Goal: Check status: Check status

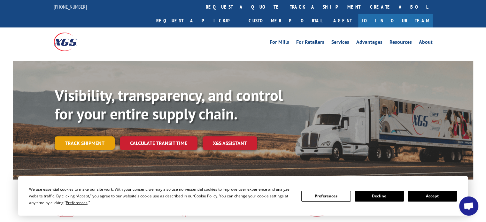
click at [94, 137] on link "Track shipment" at bounding box center [85, 143] width 60 height 13
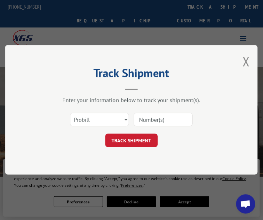
click at [224, 150] on div "Track Shipment Enter your information below to track your shipment(s). Select c…" at bounding box center [131, 110] width 252 height 130
click at [129, 119] on div "Select category... Probill BOL PO" at bounding box center [131, 119] width 188 height 21
click at [124, 116] on select "Select category... Probill BOL PO" at bounding box center [99, 119] width 59 height 13
select select "bol"
click at [70, 113] on select "Select category... Probill BOL PO" at bounding box center [99, 119] width 59 height 13
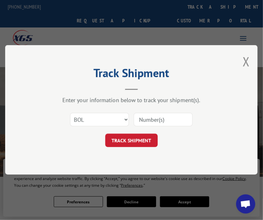
click at [156, 120] on input at bounding box center [163, 119] width 59 height 13
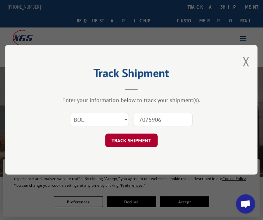
type input "7075906"
click at [147, 135] on button "TRACK SHIPMENT" at bounding box center [131, 140] width 52 height 13
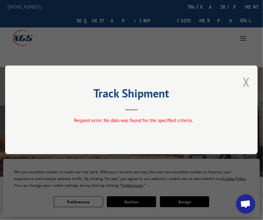
click at [244, 82] on button "Close modal" at bounding box center [246, 82] width 7 height 17
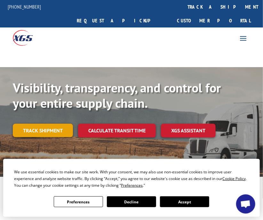
click at [38, 124] on link "Track shipment" at bounding box center [43, 130] width 60 height 13
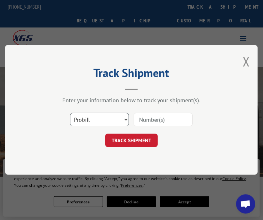
click at [100, 115] on select "Select category... Probill BOL PO" at bounding box center [99, 119] width 59 height 13
select select "po"
click at [70, 113] on select "Select category... Probill BOL PO" at bounding box center [99, 119] width 59 height 13
click at [154, 114] on input at bounding box center [163, 119] width 59 height 13
type input "897"
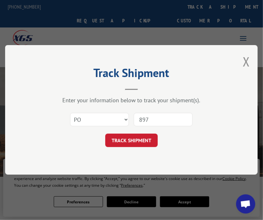
click at [141, 133] on form "Select category... Probill BOL PO 897 TRACK SHIPMENT" at bounding box center [131, 128] width 188 height 38
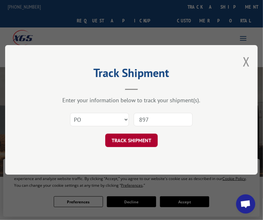
click at [141, 137] on button "TRACK SHIPMENT" at bounding box center [131, 140] width 52 height 13
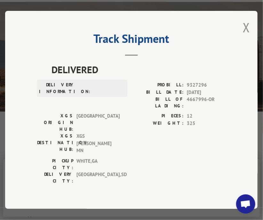
scroll to position [64, 0]
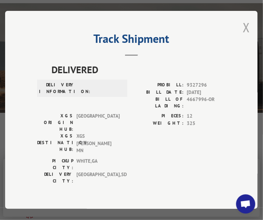
click at [245, 22] on button "Close modal" at bounding box center [246, 27] width 7 height 17
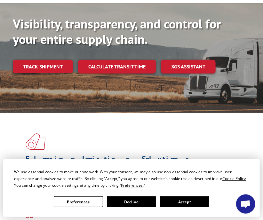
click at [160, 133] on span at bounding box center [132, 141] width 212 height 17
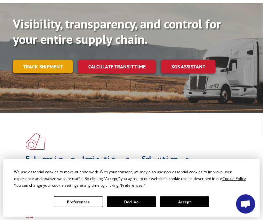
click at [24, 60] on link "Track shipment" at bounding box center [43, 66] width 60 height 13
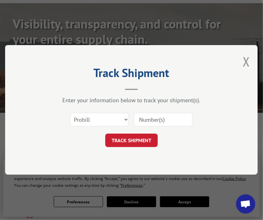
scroll to position [0, 0]
click at [125, 121] on select "Select category... Probill BOL PO" at bounding box center [99, 119] width 59 height 13
click at [70, 113] on select "Select category... Probill BOL PO" at bounding box center [99, 119] width 59 height 13
click at [143, 116] on input at bounding box center [163, 119] width 59 height 13
type input "7075906"
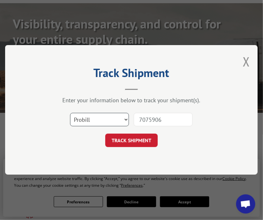
click at [124, 119] on select "Select category... Probill BOL PO" at bounding box center [99, 119] width 59 height 13
select select "bol"
click at [70, 113] on select "Select category... Probill BOL PO" at bounding box center [99, 119] width 59 height 13
click at [182, 117] on input "7075906" at bounding box center [163, 119] width 59 height 13
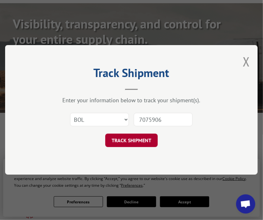
click at [119, 142] on button "TRACK SHIPMENT" at bounding box center [131, 140] width 52 height 13
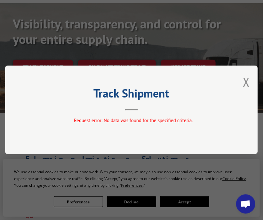
drag, startPoint x: 246, startPoint y: 82, endPoint x: 237, endPoint y: 81, distance: 9.0
click at [242, 80] on div "Track Shipment Request error: No data was found for the specified criteria." at bounding box center [131, 110] width 252 height 89
click at [248, 80] on button "Close modal" at bounding box center [246, 82] width 7 height 17
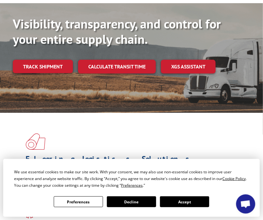
click at [200, 133] on span at bounding box center [132, 141] width 212 height 17
